Goal: Navigation & Orientation: Find specific page/section

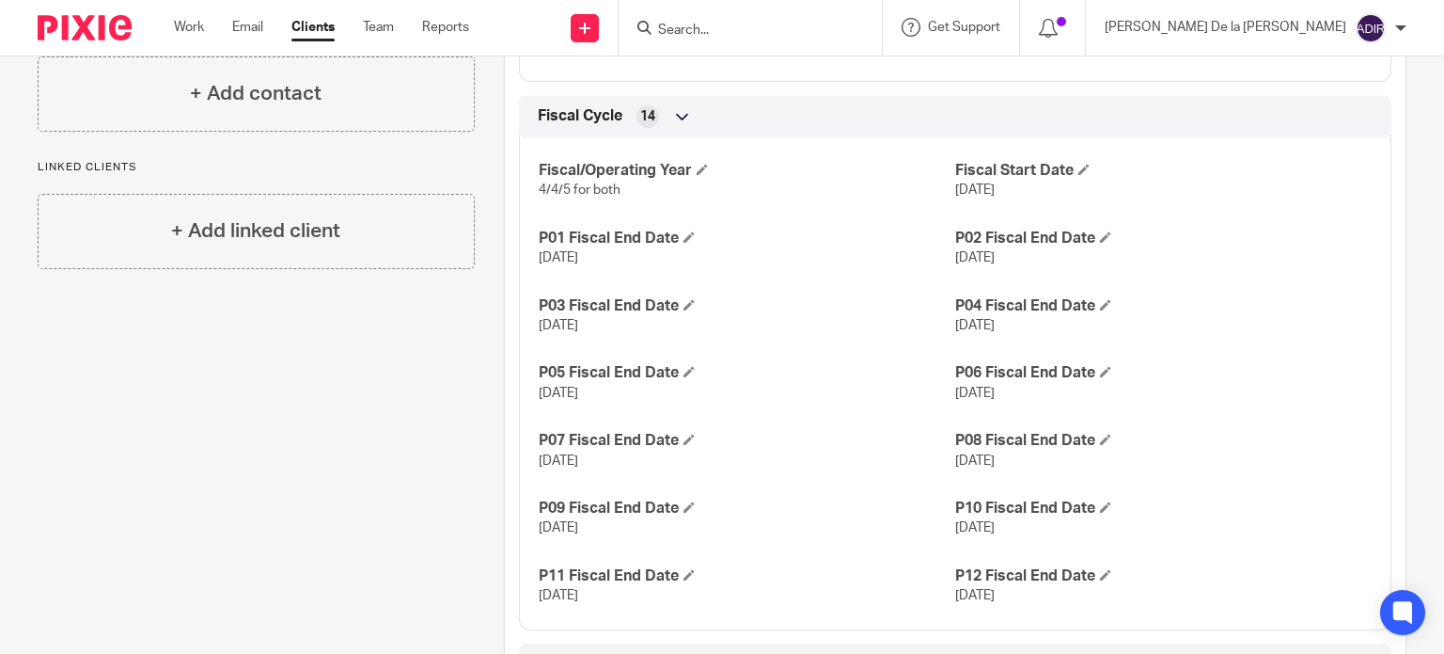
scroll to position [940, 0]
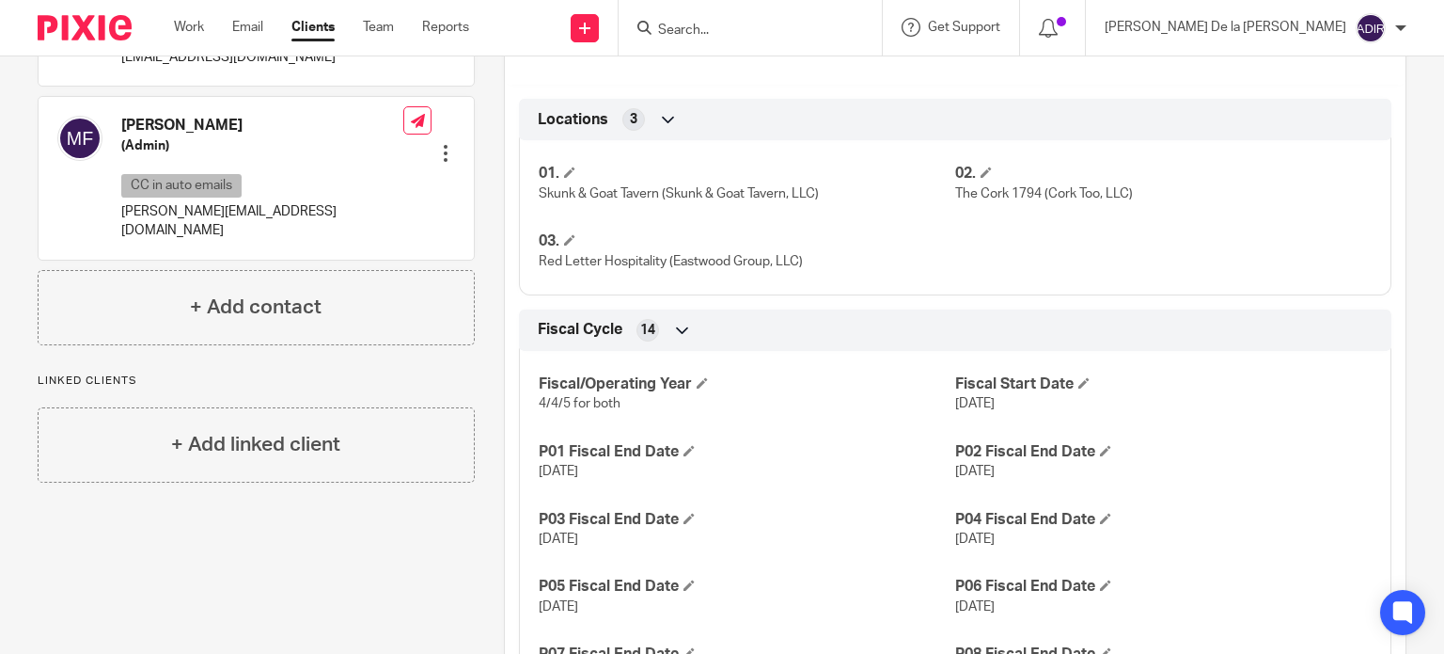
click at [826, 24] on input "Search" at bounding box center [740, 31] width 169 height 17
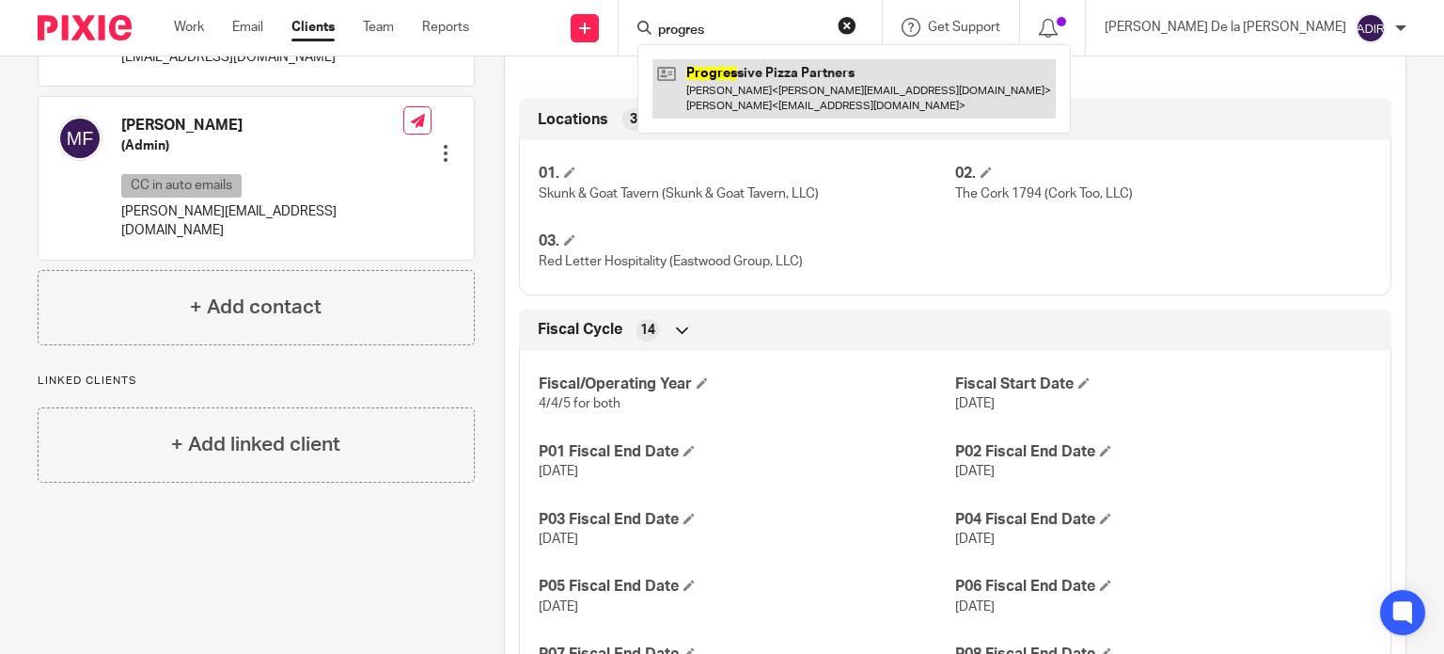
type input "progres"
click at [922, 88] on link at bounding box center [854, 88] width 403 height 58
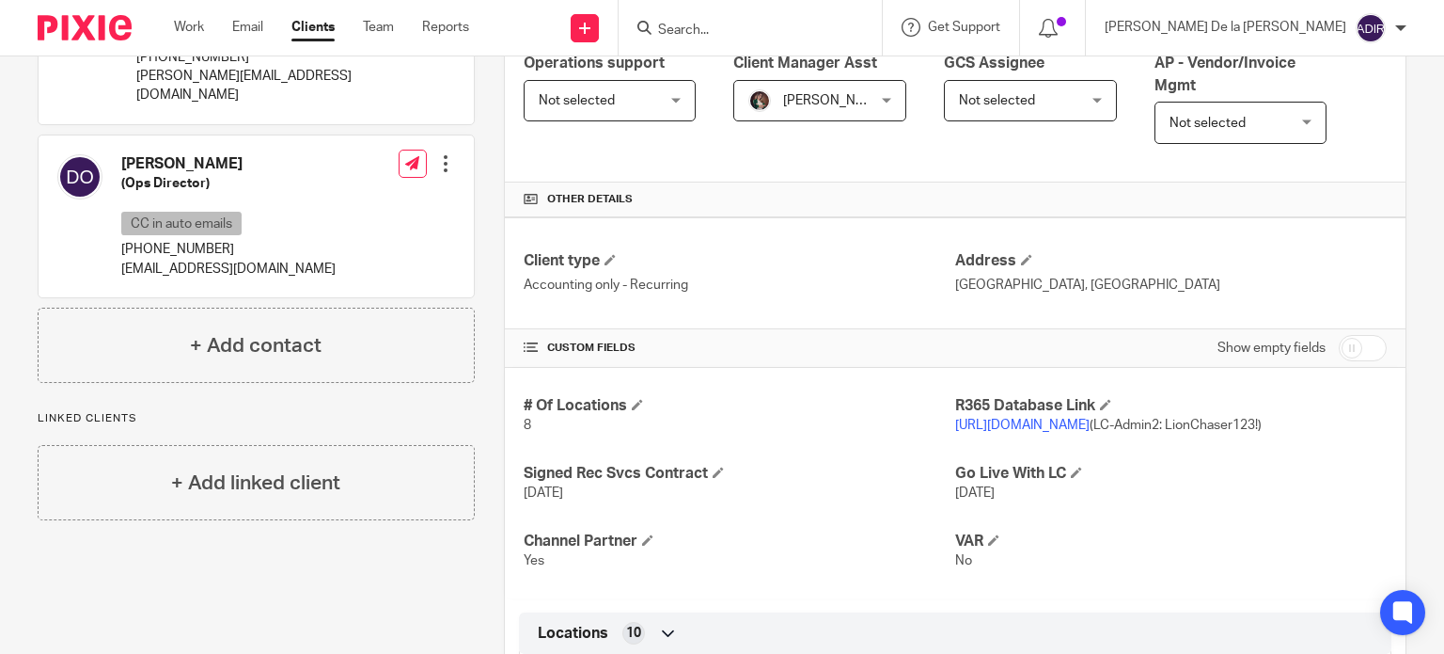
scroll to position [470, 0]
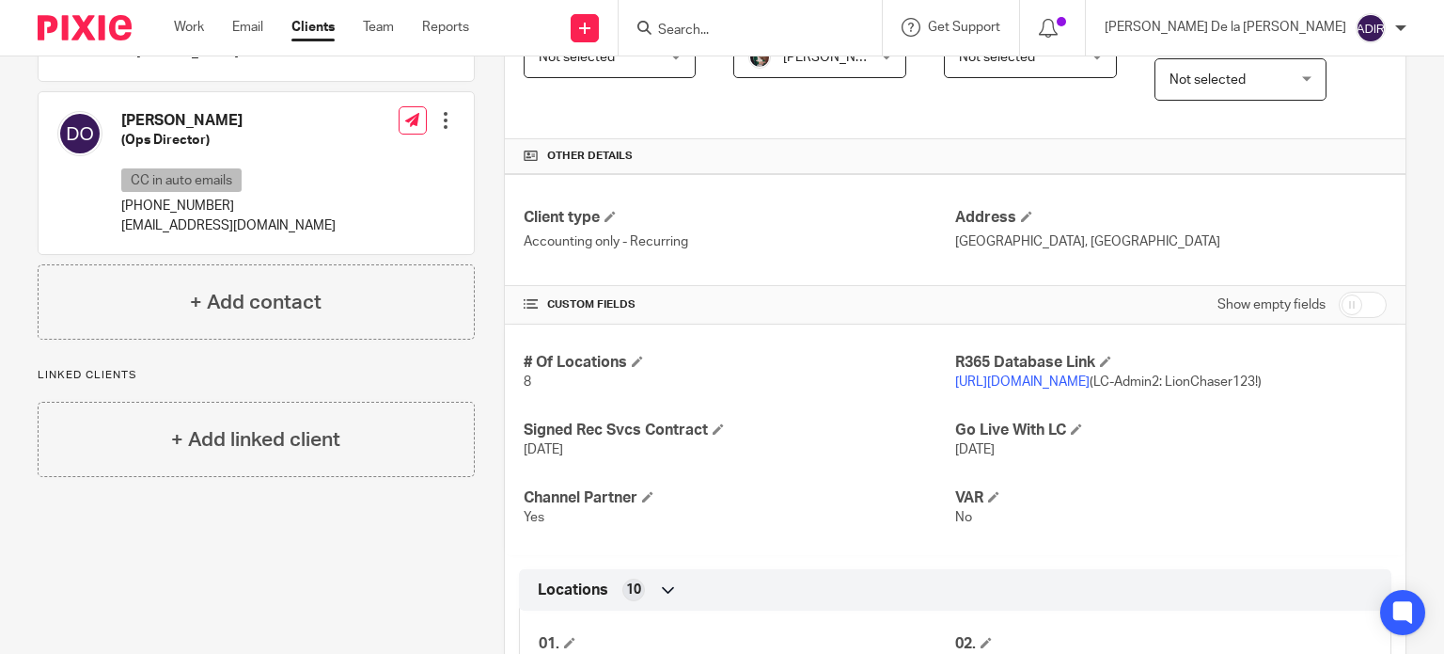
click at [1065, 380] on link "[URL][DOMAIN_NAME]" at bounding box center [1022, 381] width 134 height 13
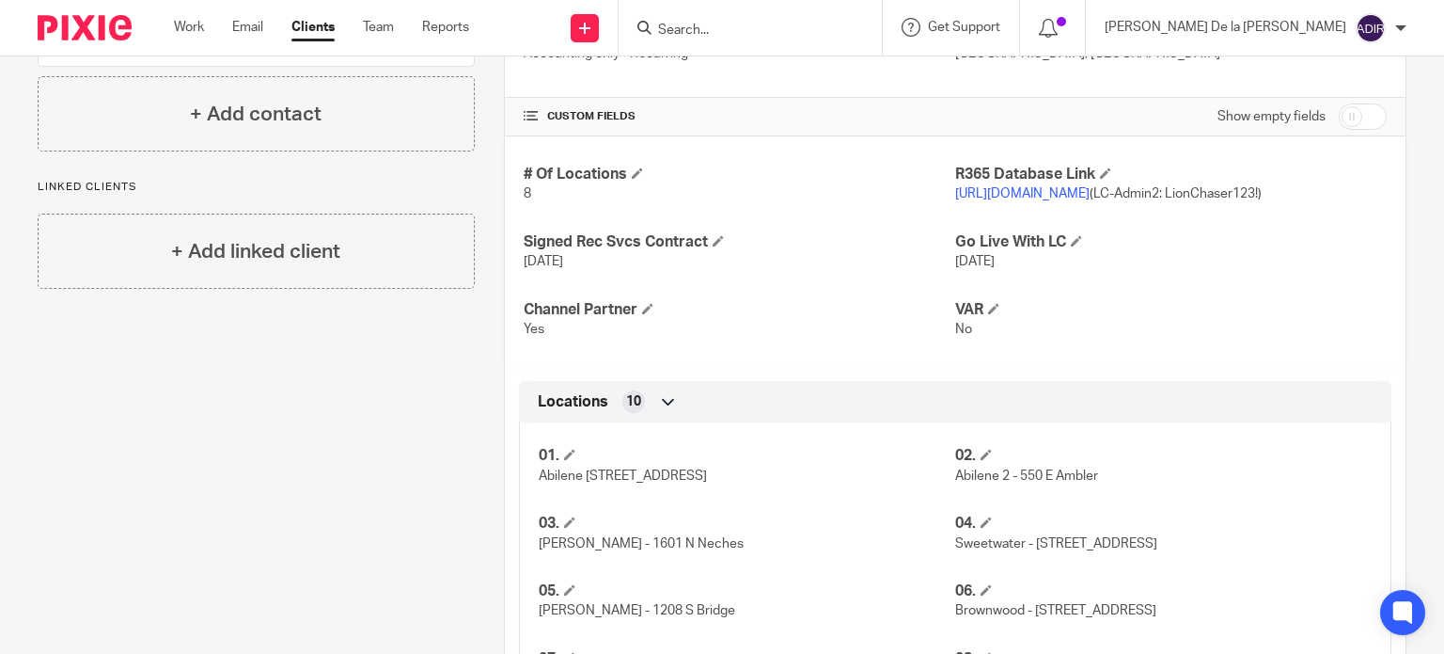
scroll to position [658, 0]
click at [1090, 190] on link "[URL][DOMAIN_NAME]" at bounding box center [1022, 193] width 134 height 13
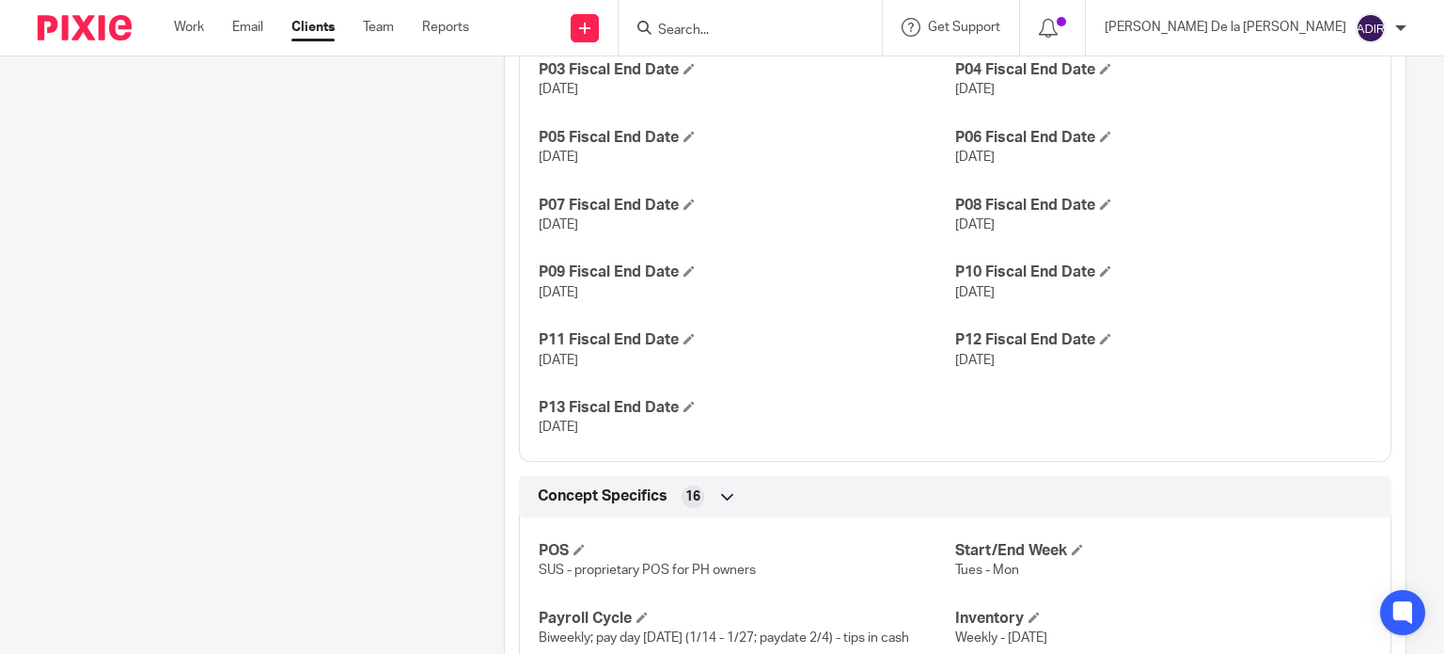
scroll to position [1599, 0]
